Goal: Share content

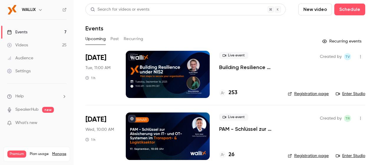
click at [239, 70] on p "Building Resilience under NIS2: First steps to secure your organization" at bounding box center [248, 67] width 59 height 7
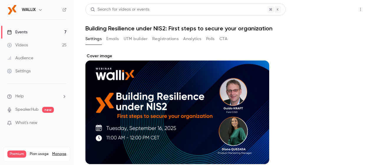
click at [337, 11] on button "Share" at bounding box center [339, 10] width 23 height 12
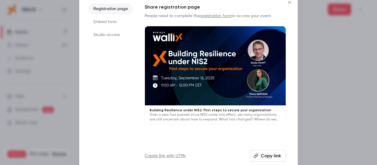
click at [104, 37] on li "Studio access" at bounding box center [111, 34] width 44 height 11
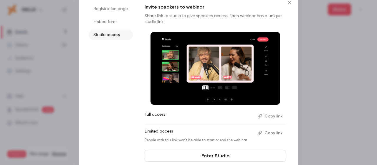
click at [272, 115] on button "Copy link" at bounding box center [270, 115] width 31 height 9
click at [290, 3] on icon "Close" at bounding box center [289, 2] width 7 height 5
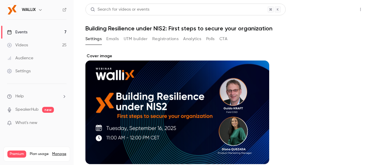
click at [333, 11] on button "Share" at bounding box center [339, 10] width 23 height 12
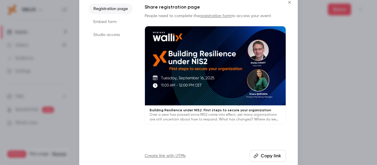
click at [274, 155] on button "Copy link" at bounding box center [268, 156] width 36 height 12
